Goal: Task Accomplishment & Management: Manage account settings

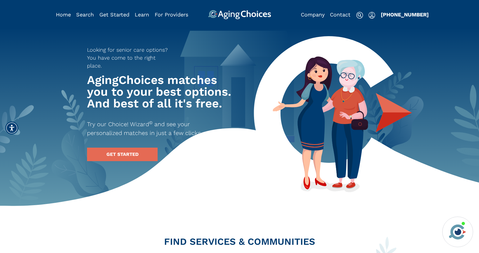
click at [372, 15] on img "Popover trigger" at bounding box center [371, 15] width 7 height 7
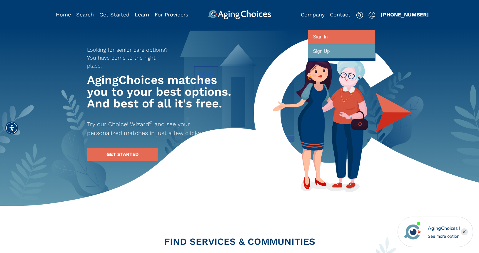
click at [352, 38] on div at bounding box center [341, 37] width 57 height 11
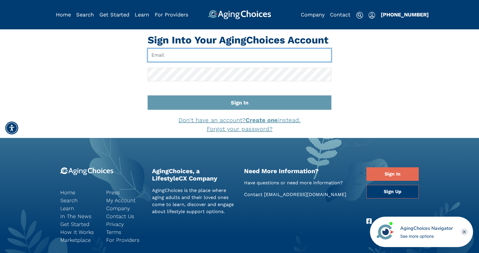
click at [216, 55] on input "Email" at bounding box center [240, 56] width 184 height 14
type input "[EMAIL_ADDRESS][DOMAIN_NAME]"
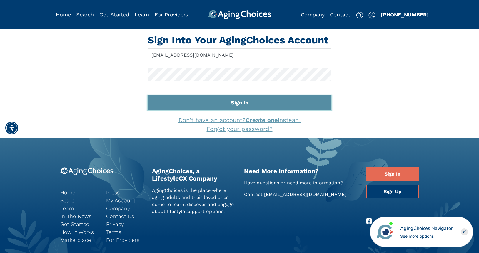
click at [224, 106] on button "Sign In" at bounding box center [240, 103] width 184 height 14
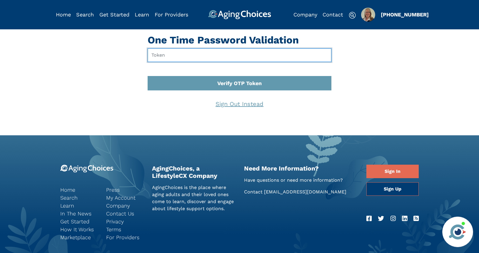
click at [199, 55] on input "text" at bounding box center [240, 56] width 184 height 14
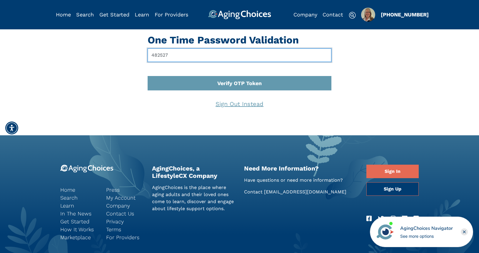
type input "482527"
click at [148, 76] on button "Verify OTP Token" at bounding box center [240, 83] width 184 height 14
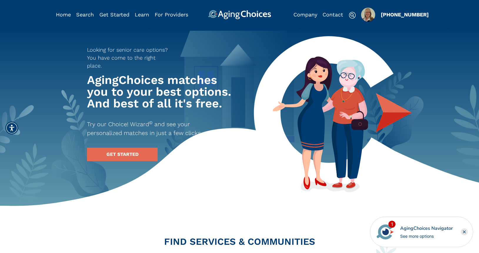
click at [372, 9] on img "Popover trigger" at bounding box center [368, 15] width 14 height 14
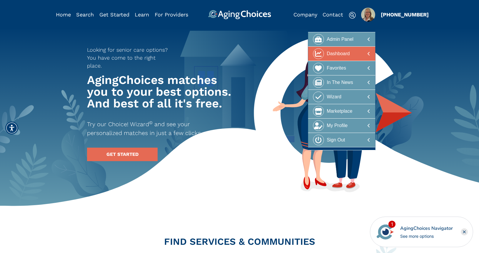
click at [346, 54] on div "Dashboard" at bounding box center [338, 54] width 23 height 11
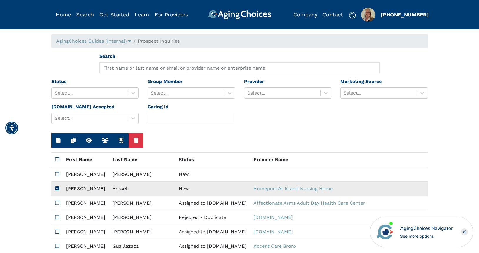
click at [175, 188] on td "New" at bounding box center [212, 189] width 75 height 14
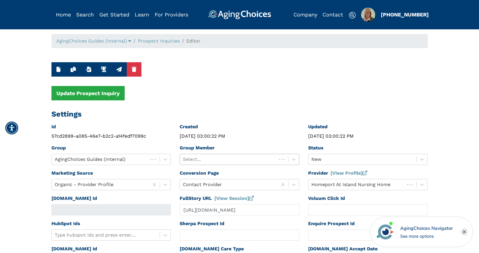
click at [244, 159] on div at bounding box center [228, 160] width 91 height 8
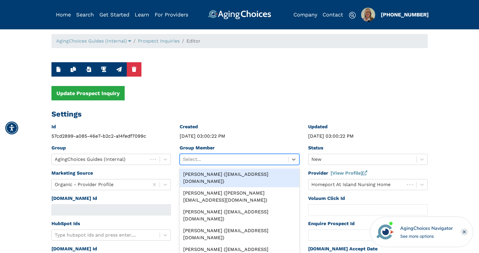
click at [243, 172] on div "Peggy Wilcox (pwilcox@lifestylecx.com)" at bounding box center [240, 178] width 120 height 19
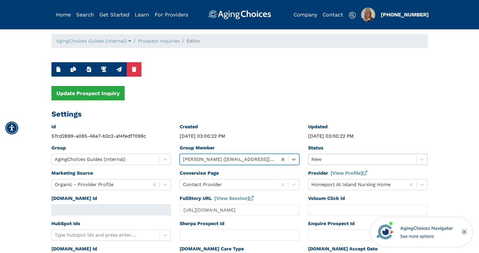
click at [327, 158] on div at bounding box center [362, 160] width 102 height 8
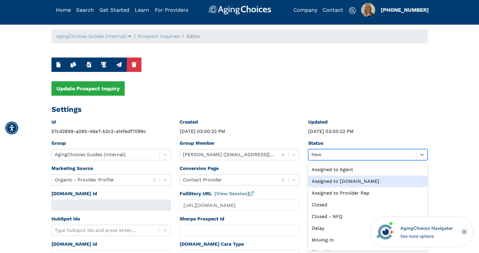
click at [335, 180] on div "Assigned to Caring.com" at bounding box center [368, 182] width 120 height 12
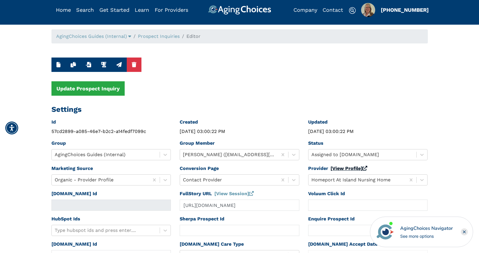
click at [338, 171] on link "[View Profile]" at bounding box center [348, 169] width 37 height 6
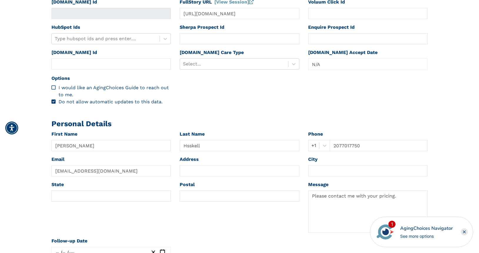
scroll to position [210, 0]
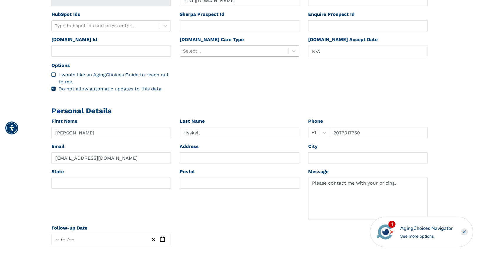
click at [208, 50] on div at bounding box center [234, 51] width 102 height 8
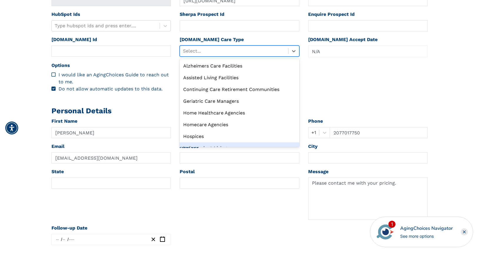
scroll to position [20, 0]
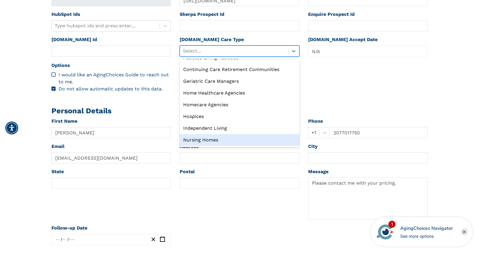
click at [209, 137] on div "Nursing Homes" at bounding box center [240, 140] width 120 height 12
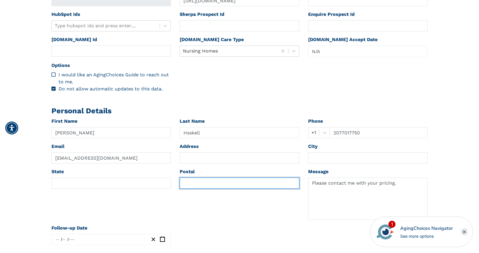
click at [193, 178] on input "text" at bounding box center [240, 183] width 120 height 11
paste input "04627"
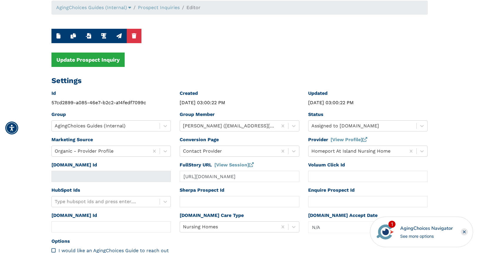
scroll to position [0, 0]
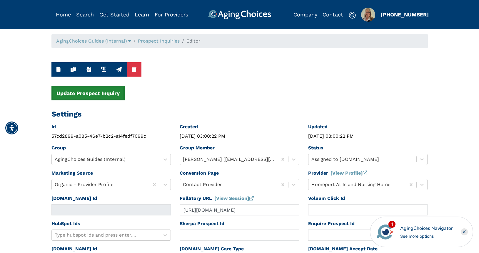
type input "04627"
click at [107, 95] on button "Update Prospect Inquiry" at bounding box center [87, 93] width 73 height 14
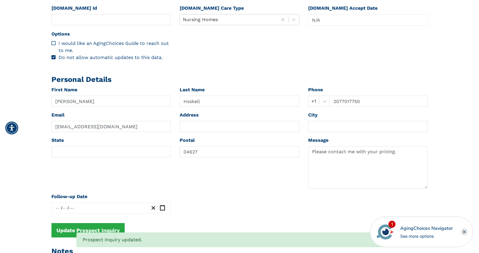
scroll to position [246, 0]
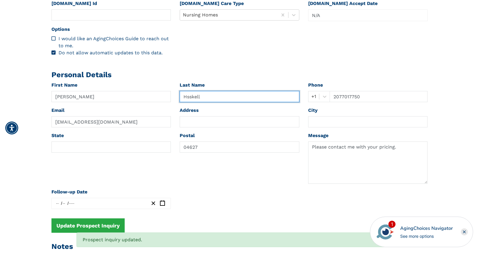
click at [190, 97] on input "Hsskell" at bounding box center [240, 96] width 120 height 11
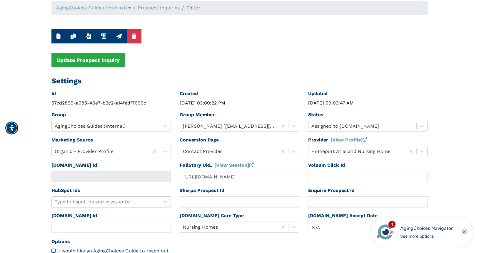
scroll to position [6, 0]
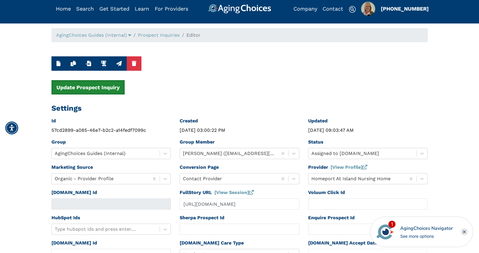
type input "Haskell"
click at [105, 89] on button "Update Prospect Inquiry" at bounding box center [87, 87] width 73 height 14
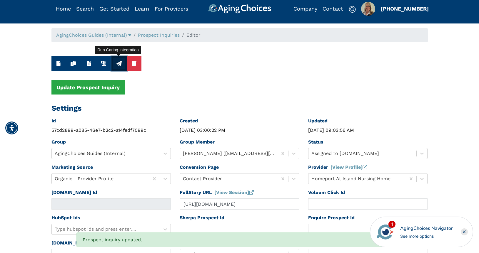
click at [118, 64] on icon "button" at bounding box center [118, 63] width 5 height 5
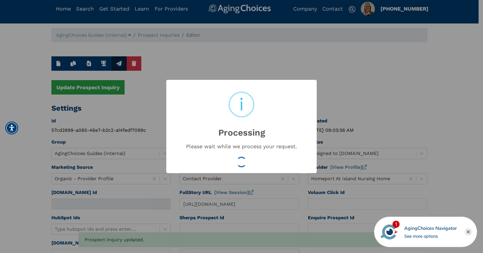
type input "16635947"
type input "Oct 1, 2025 09:03:59 AM"
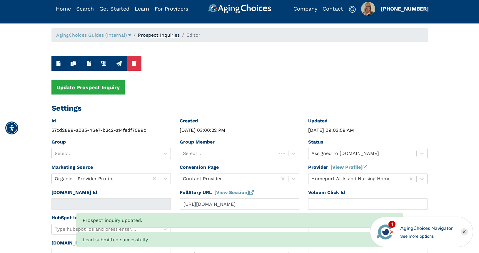
click at [168, 35] on link "Prospect Inquiries" at bounding box center [159, 35] width 42 height 6
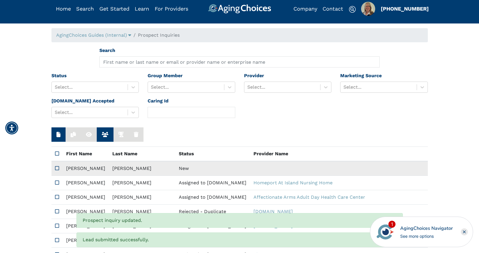
click at [175, 168] on td "New" at bounding box center [212, 168] width 75 height 15
type input "N/A"
type input "Walter"
type input "Quinones"
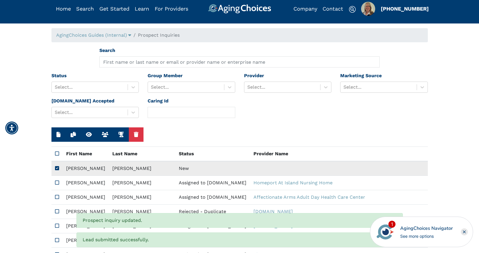
type input "9296743565"
type input "Qwalter290@gmail.com"
type input "10036"
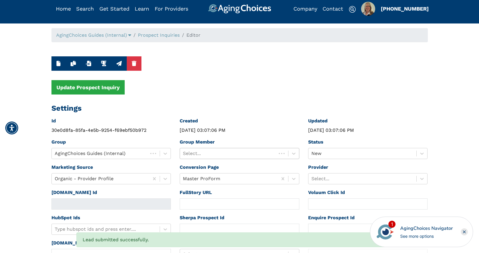
click at [253, 151] on div at bounding box center [228, 154] width 91 height 8
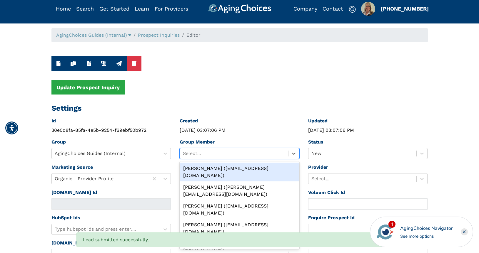
drag, startPoint x: 248, startPoint y: 169, endPoint x: 253, endPoint y: 168, distance: 5.4
click at [248, 168] on div "Peggy Wilcox (pwilcox@lifestylecx.com)" at bounding box center [240, 172] width 120 height 19
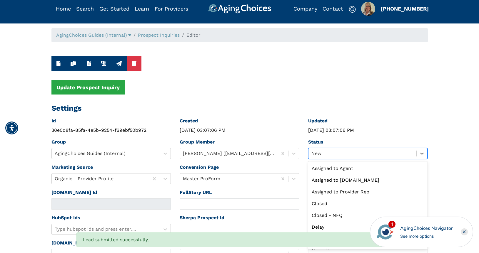
click at [328, 153] on div at bounding box center [362, 154] width 102 height 8
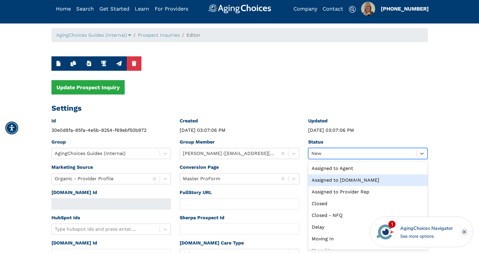
click at [338, 181] on div "Assigned to Caring.com" at bounding box center [368, 181] width 120 height 12
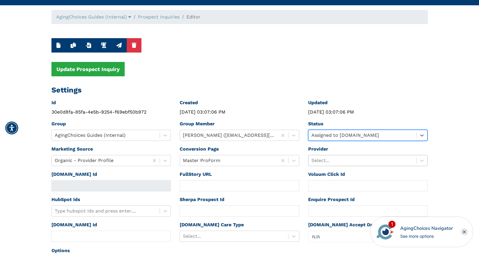
click at [333, 166] on div "Select..." at bounding box center [368, 160] width 120 height 11
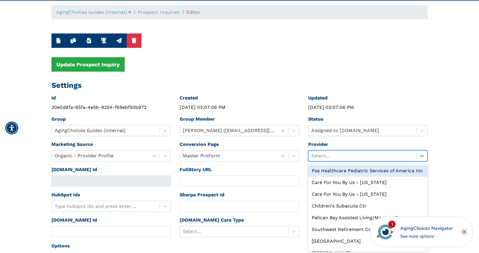
scroll to position [30, 0]
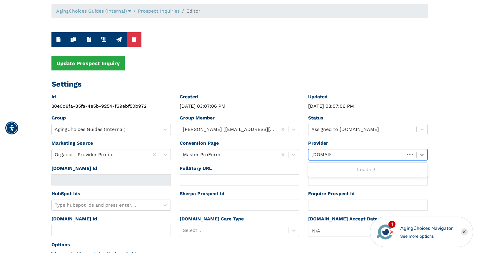
type input "caring.com"
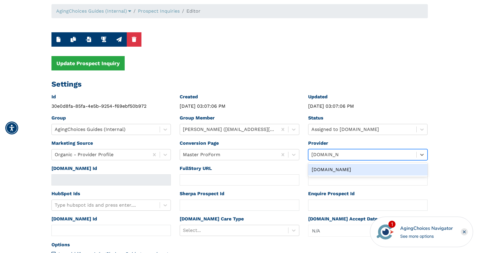
click at [317, 170] on div "Caring.com" at bounding box center [368, 170] width 120 height 12
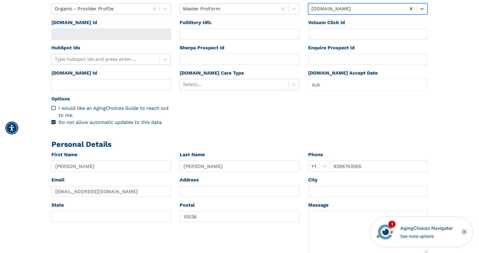
scroll to position [176, 0]
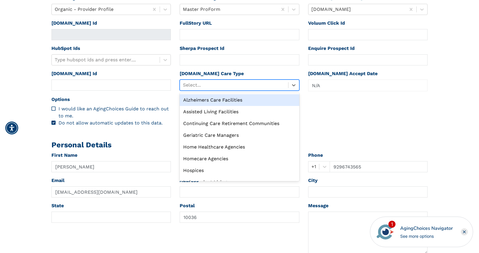
click at [222, 89] on div at bounding box center [234, 85] width 102 height 8
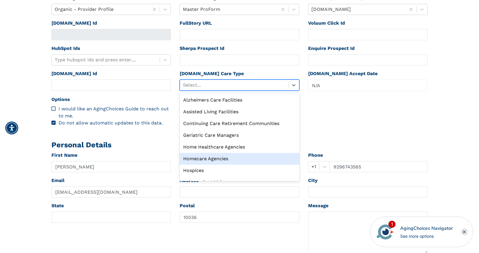
click at [216, 160] on div "Homecare Agencies" at bounding box center [240, 159] width 120 height 12
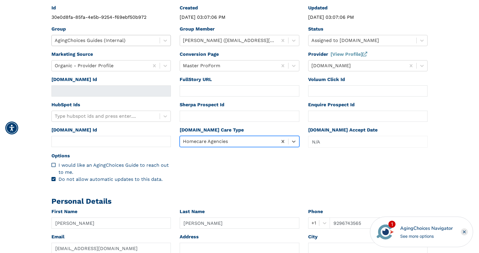
scroll to position [0, 0]
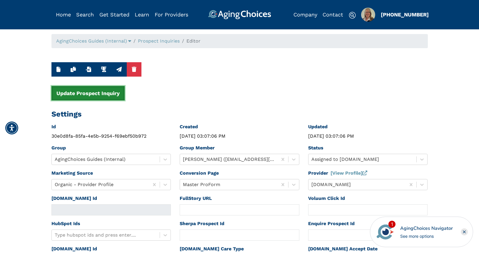
click at [109, 89] on button "Update Prospect Inquiry" at bounding box center [87, 93] width 73 height 14
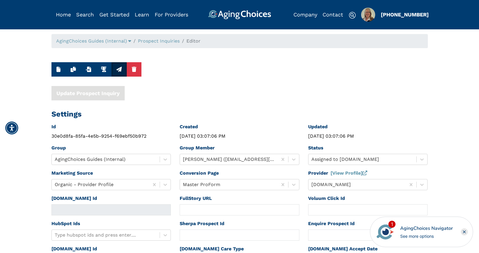
type input "Quinones"
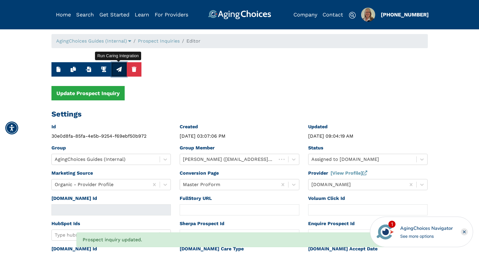
click at [119, 69] on icon "button" at bounding box center [118, 69] width 5 height 5
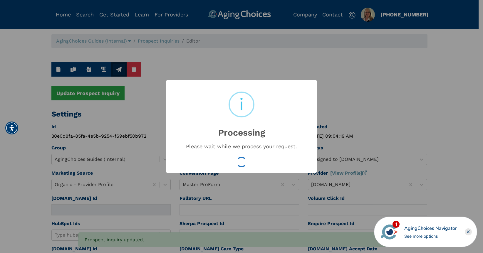
type input "16635949"
type input "Oct 1, 2025 09:04:21 AM"
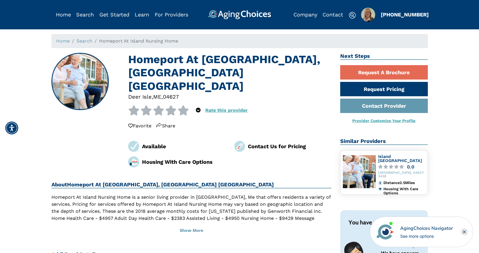
click at [173, 93] on div "04627" at bounding box center [171, 97] width 16 height 8
copy div "04627"
